Goal: Obtain resource: Obtain resource

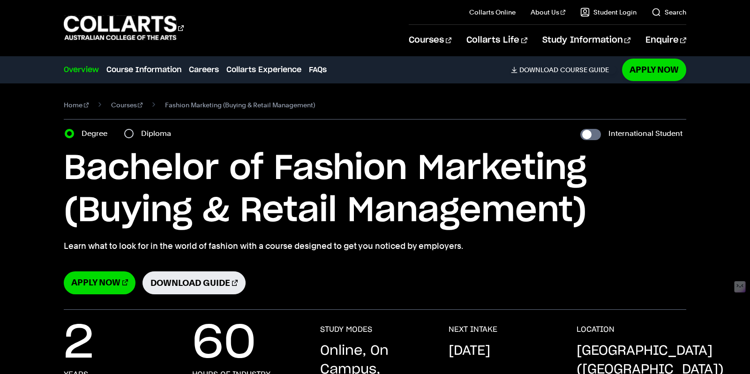
select select "2"
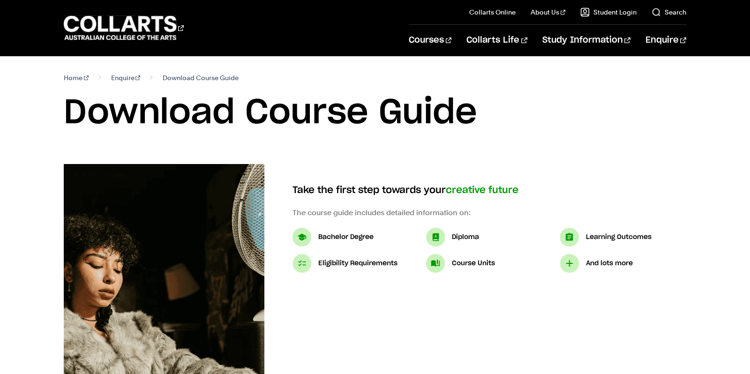
select select "2"
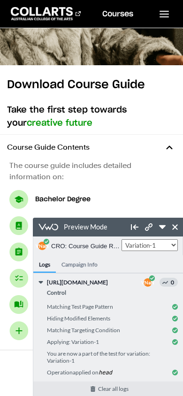
scroll to position [107, 0]
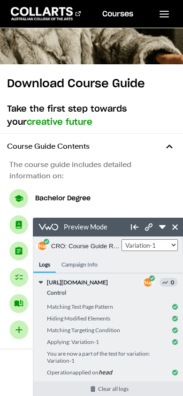
click at [165, 232] on link at bounding box center [162, 226] width 13 height 13
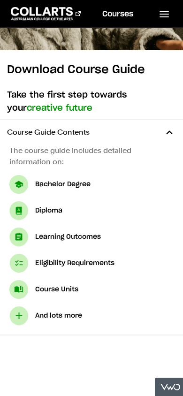
scroll to position [120, 0]
